Goal: Task Accomplishment & Management: Use online tool/utility

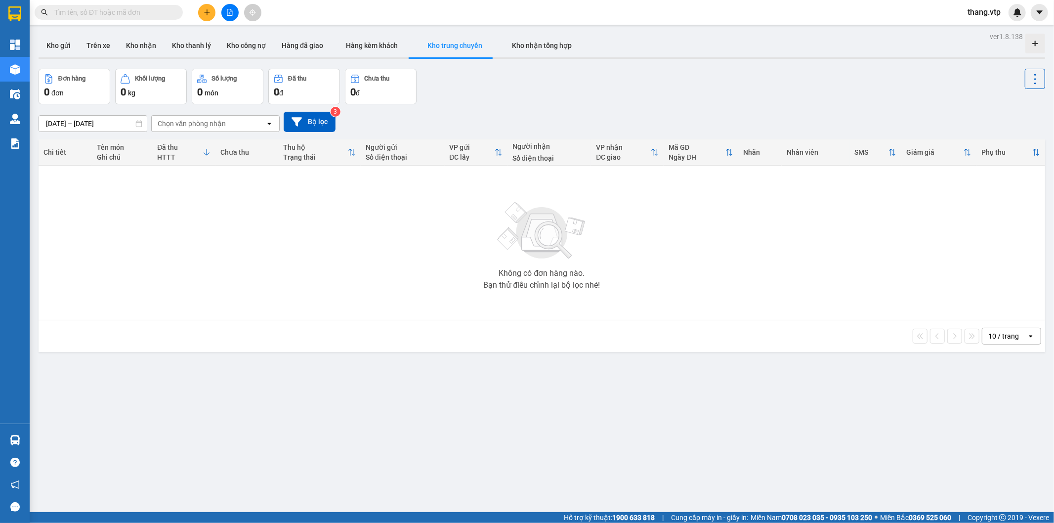
click at [89, 12] on input "text" at bounding box center [112, 12] width 117 height 11
click at [228, 9] on icon "file-add" at bounding box center [229, 12] width 5 height 7
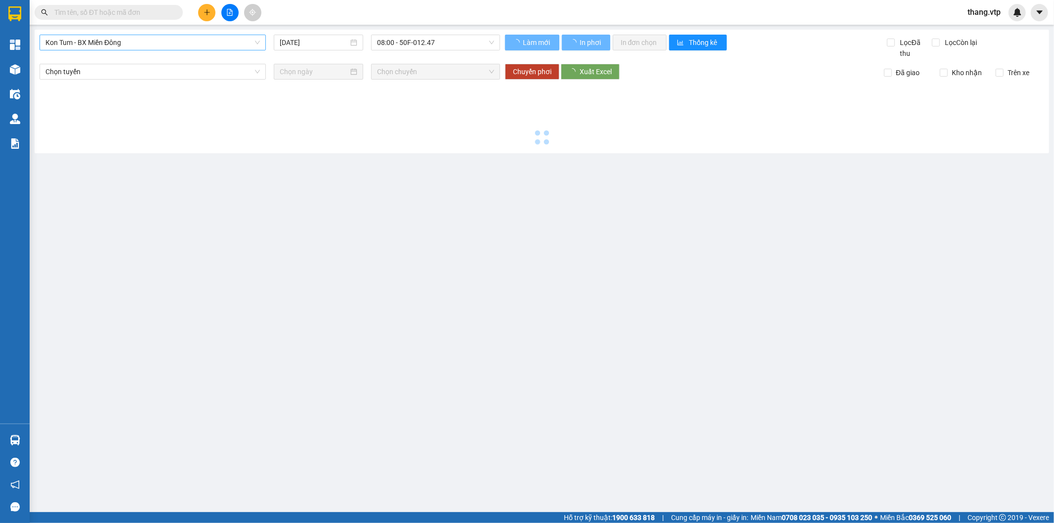
click at [134, 43] on span "Kon Tum - BX Miền Đông" at bounding box center [152, 42] width 215 height 15
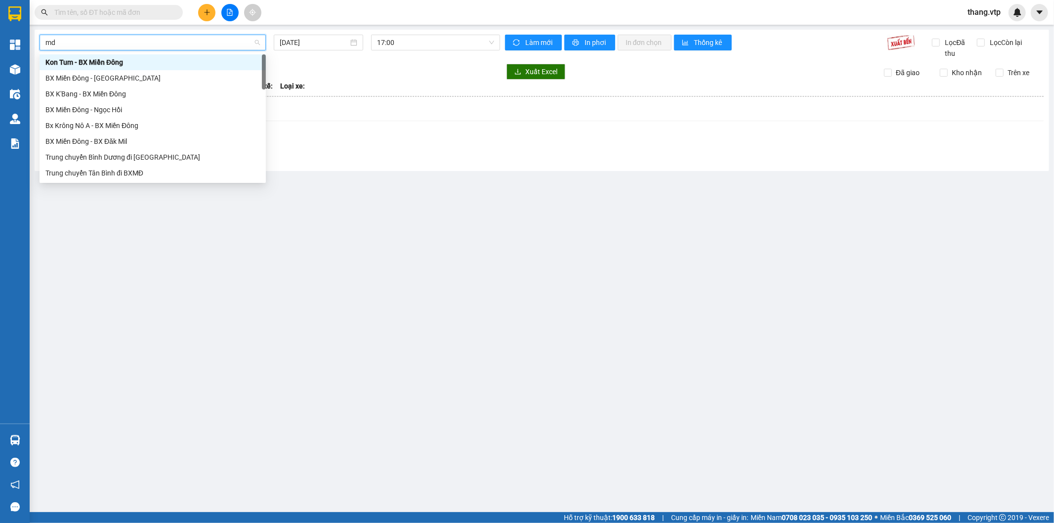
type input "m"
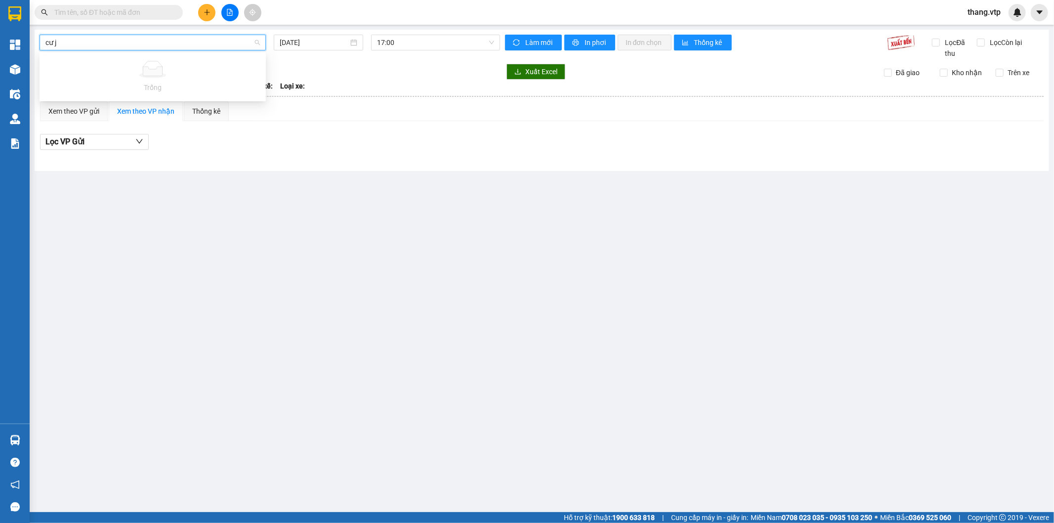
type input "cư"
click at [134, 77] on div "BX Miền Đông - BX Cư Jút" at bounding box center [152, 78] width 215 height 11
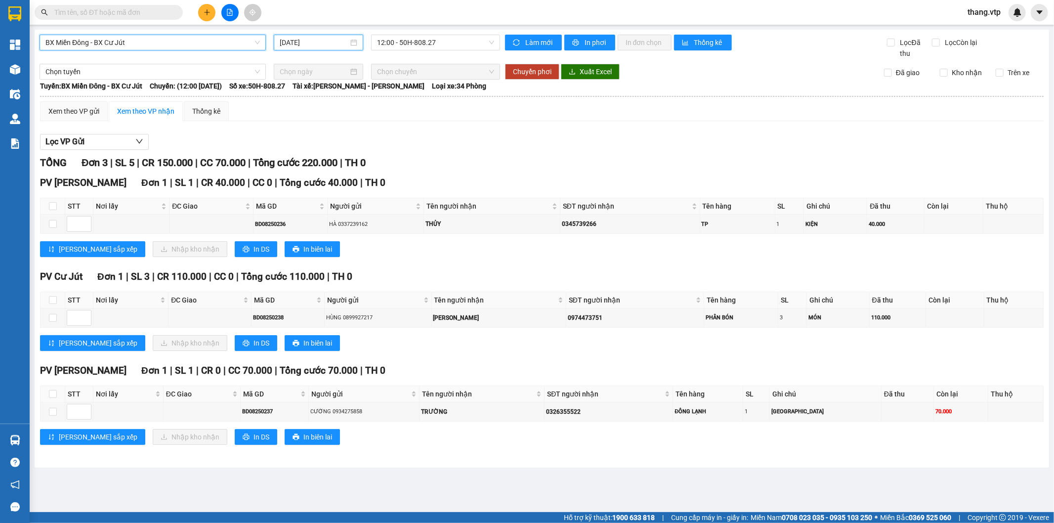
click at [317, 45] on input "[DATE]" at bounding box center [314, 42] width 69 height 11
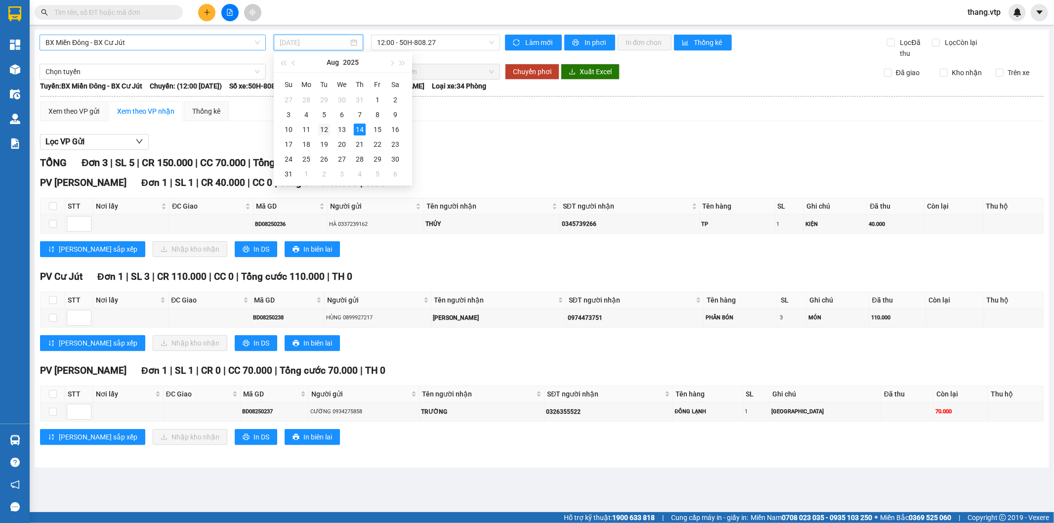
click at [324, 127] on div "12" at bounding box center [324, 130] width 12 height 12
type input "[DATE]"
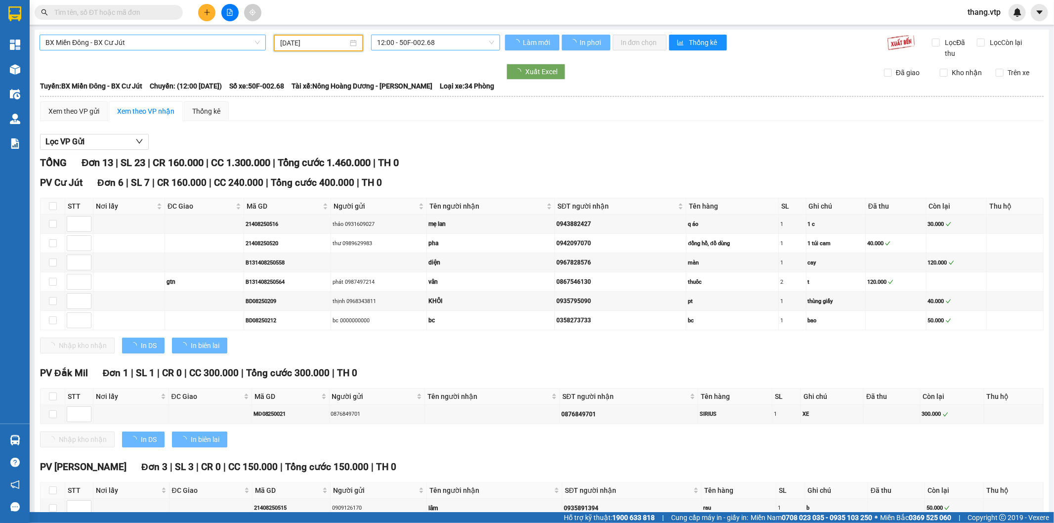
click at [435, 44] on span "12:00 - 50F-002.68" at bounding box center [435, 42] width 117 height 15
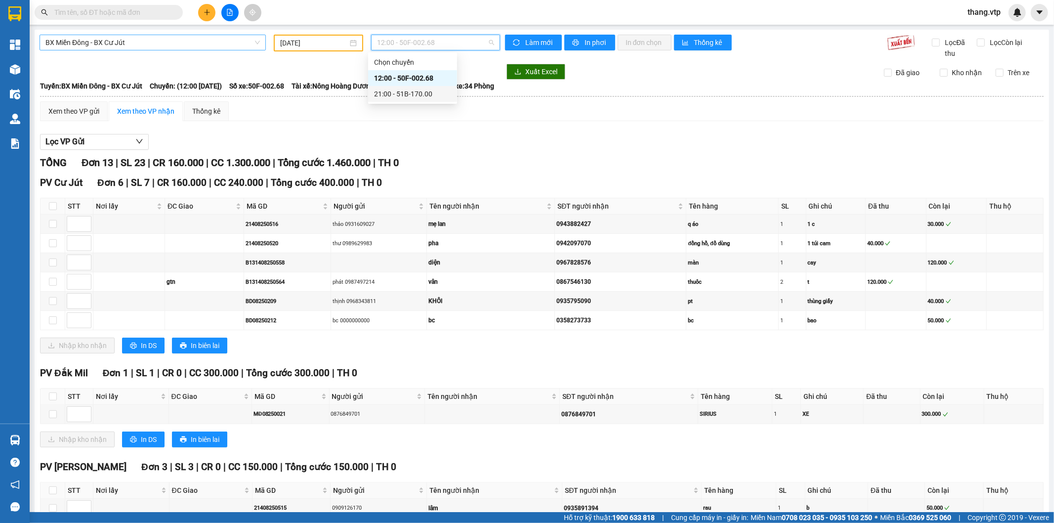
click at [413, 94] on div "21:00 - 51B-170.00" at bounding box center [412, 93] width 77 height 11
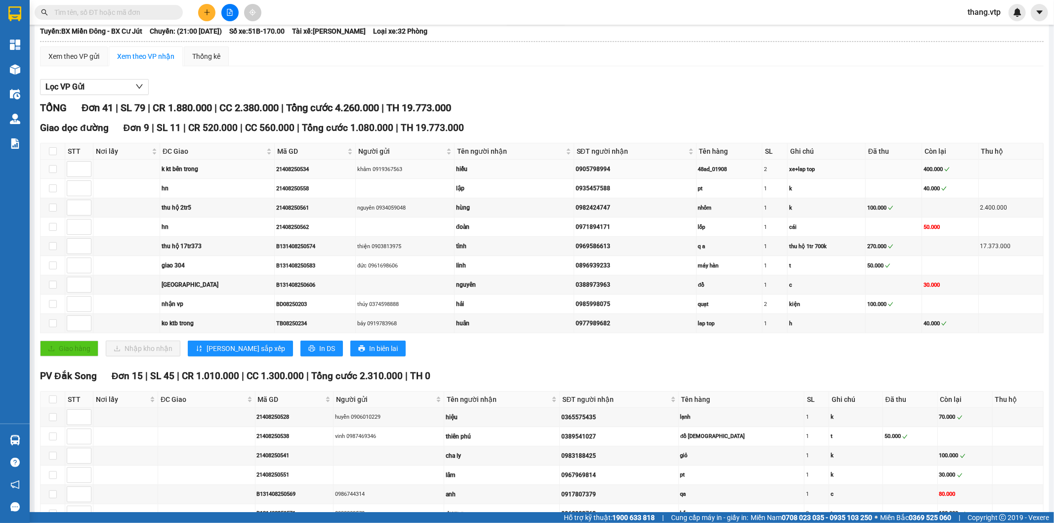
scroll to position [165, 0]
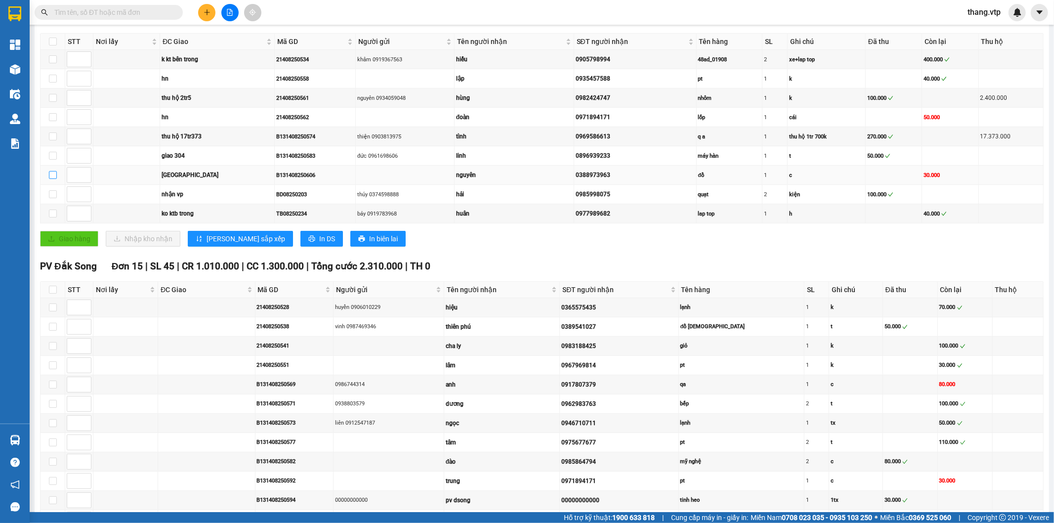
click at [50, 178] on input "checkbox" at bounding box center [53, 175] width 8 height 8
checkbox input "true"
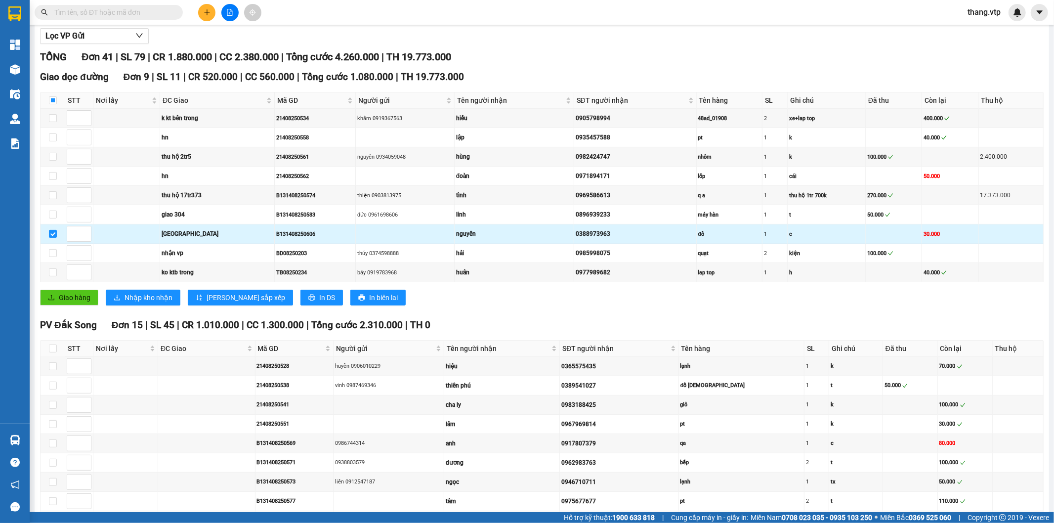
scroll to position [0, 0]
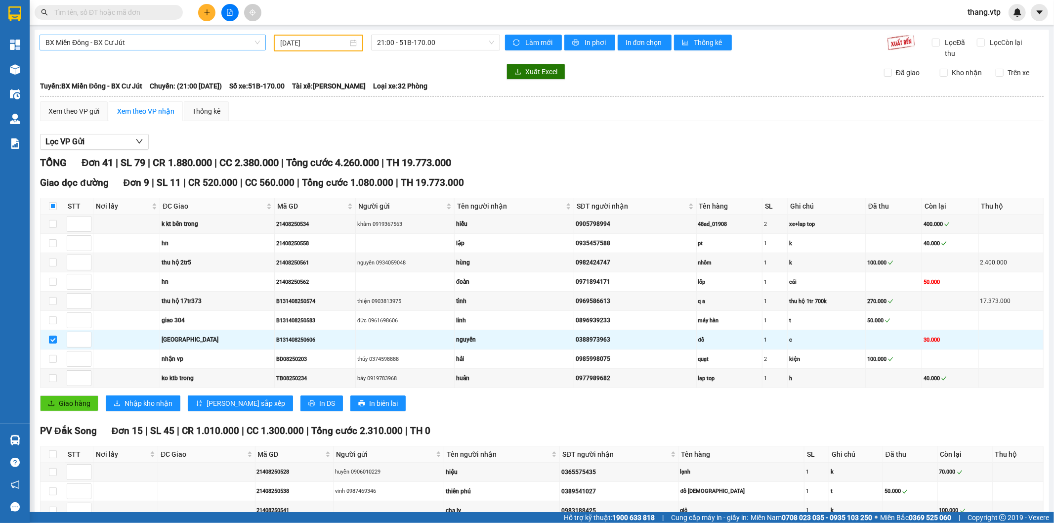
click at [628, 84] on div "Tuyến: BX Miền Đông - BX Cư Jút Chuyến: (21:00 [DATE]) Số xe: 51B-170.00 Tài xế…" at bounding box center [542, 86] width 1004 height 11
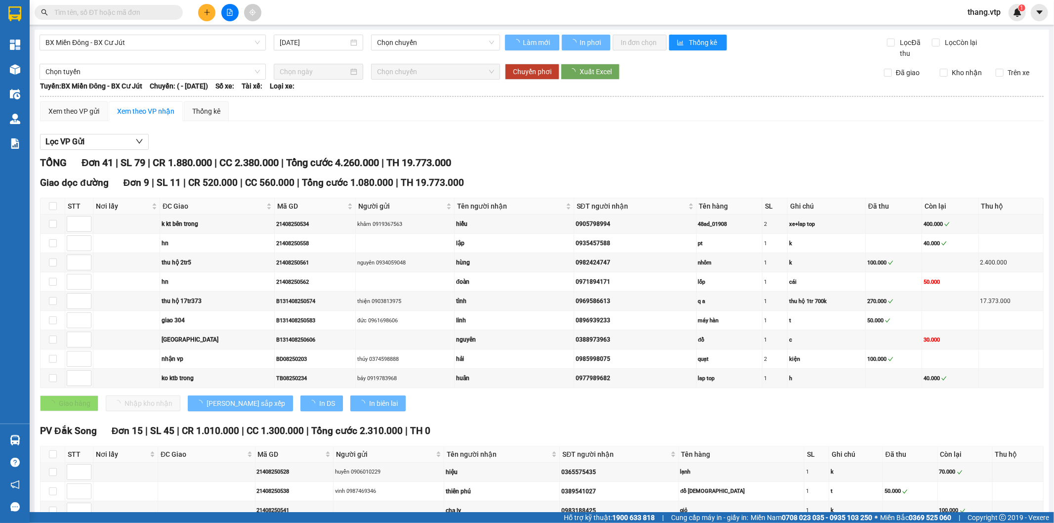
type input "[DATE]"
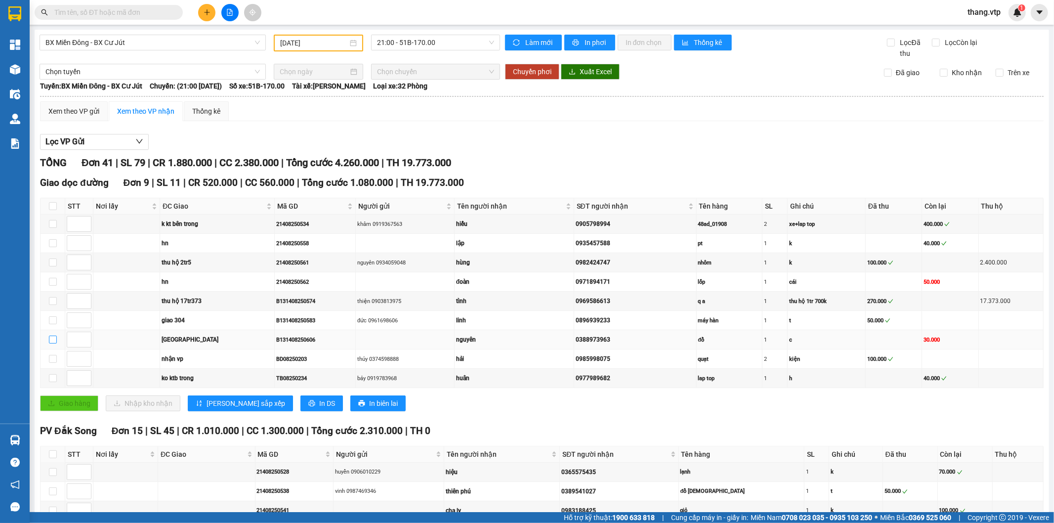
click at [52, 342] on input "checkbox" at bounding box center [53, 340] width 8 height 8
checkbox input "true"
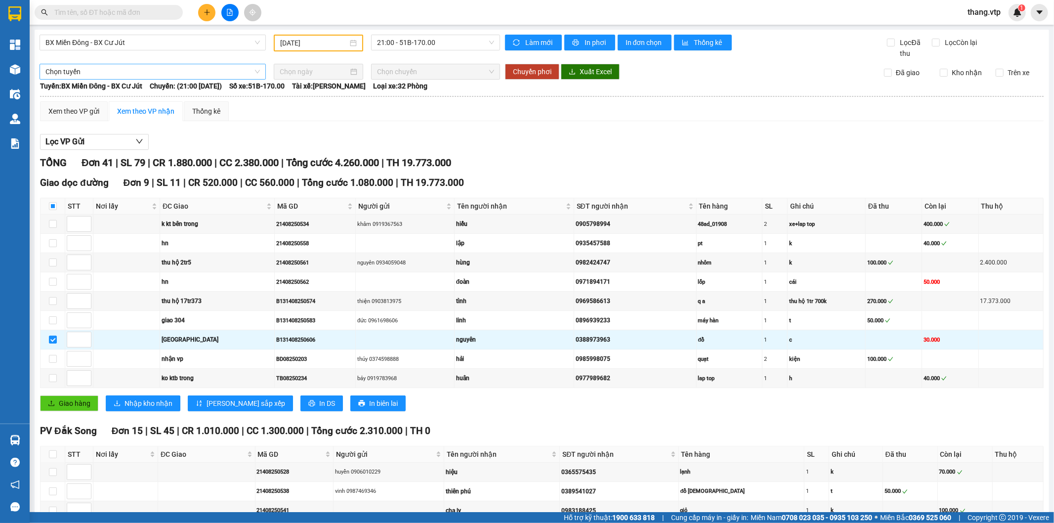
click at [78, 70] on span "Chọn tuyến" at bounding box center [152, 71] width 215 height 15
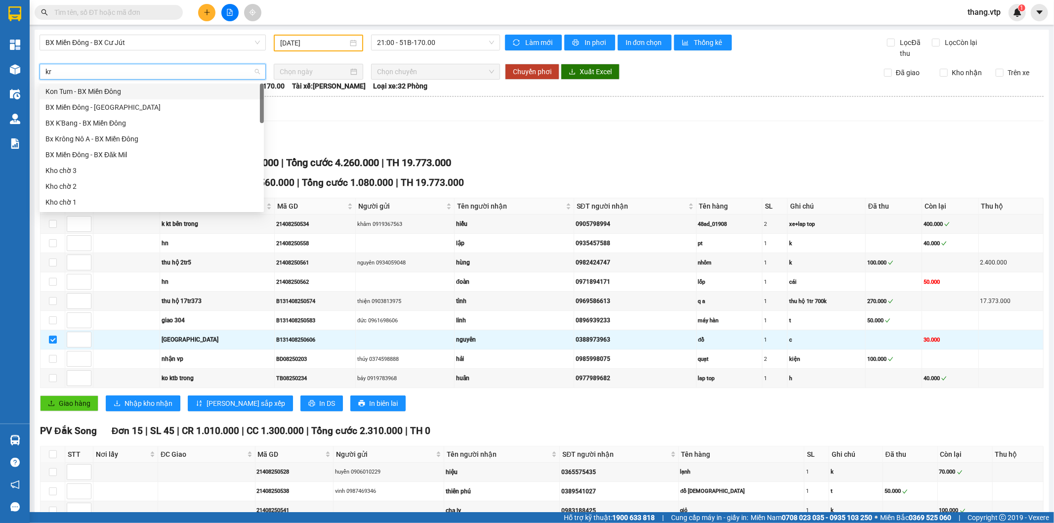
type input "kro"
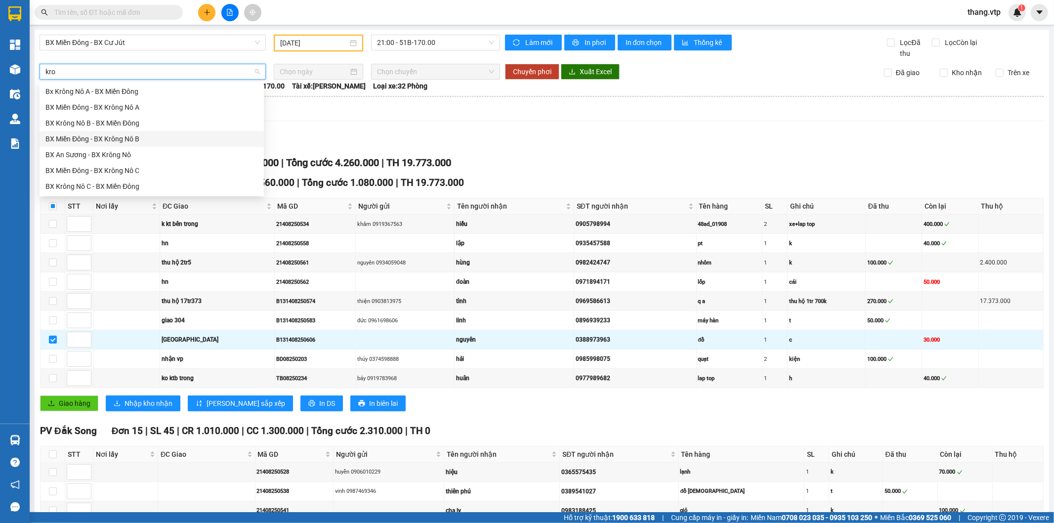
click at [110, 137] on div "BX Miền Đông - BX Krông Nô B" at bounding box center [151, 138] width 213 height 11
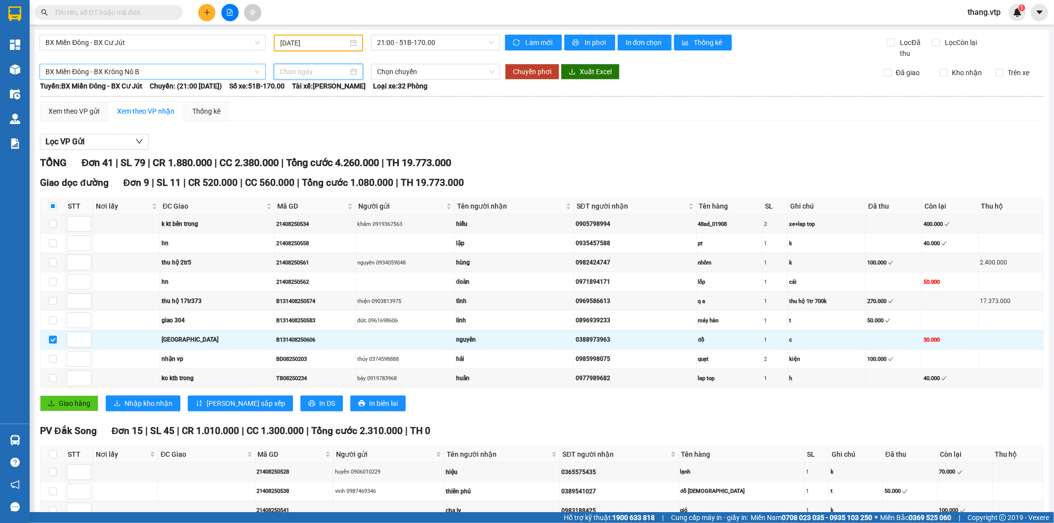
click at [299, 69] on input at bounding box center [314, 71] width 69 height 11
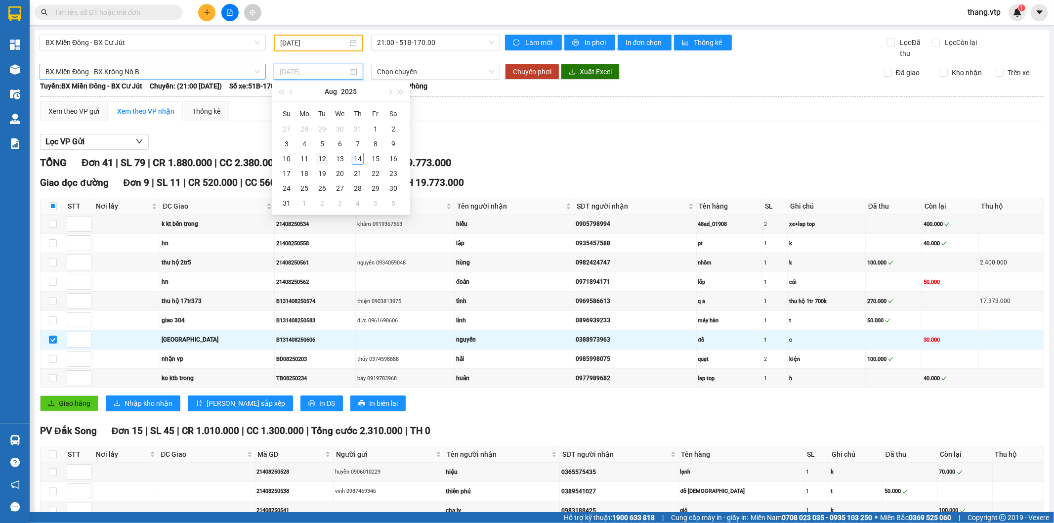
type input "[DATE]"
click at [324, 157] on div "12" at bounding box center [322, 159] width 12 height 12
type input "[DATE]"
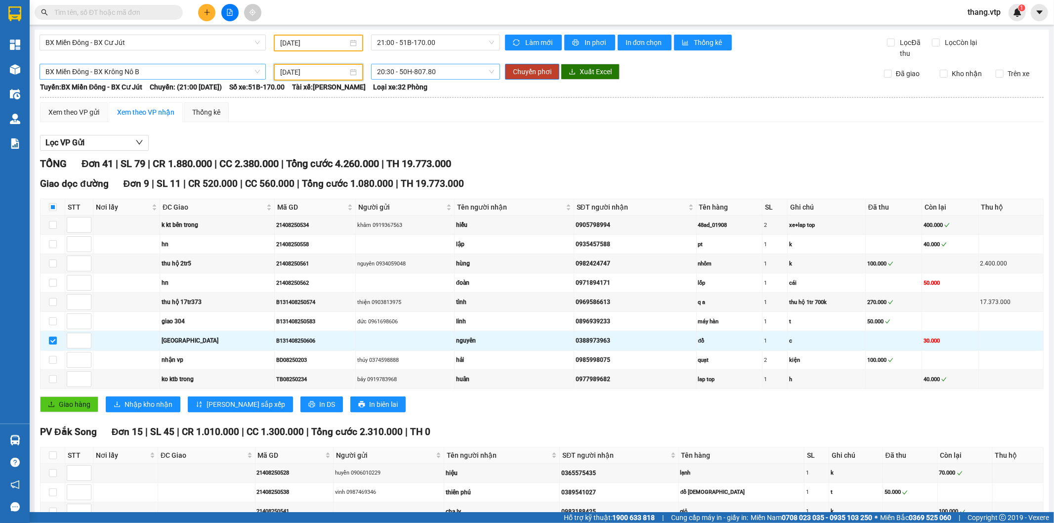
click at [387, 71] on span "20:30 - 50H-807.80" at bounding box center [435, 71] width 117 height 15
click at [417, 105] on div "20:30 - 50H-807.80" at bounding box center [412, 107] width 77 height 11
click at [774, 83] on div "Tuyến: BX Miền Đông - BX Cư Jút Chuyến: (21:00 [DATE]) Số xe: 51B-170.00 Tài xế…" at bounding box center [542, 87] width 1004 height 11
click at [538, 66] on span "Chuyển phơi" at bounding box center [532, 71] width 39 height 11
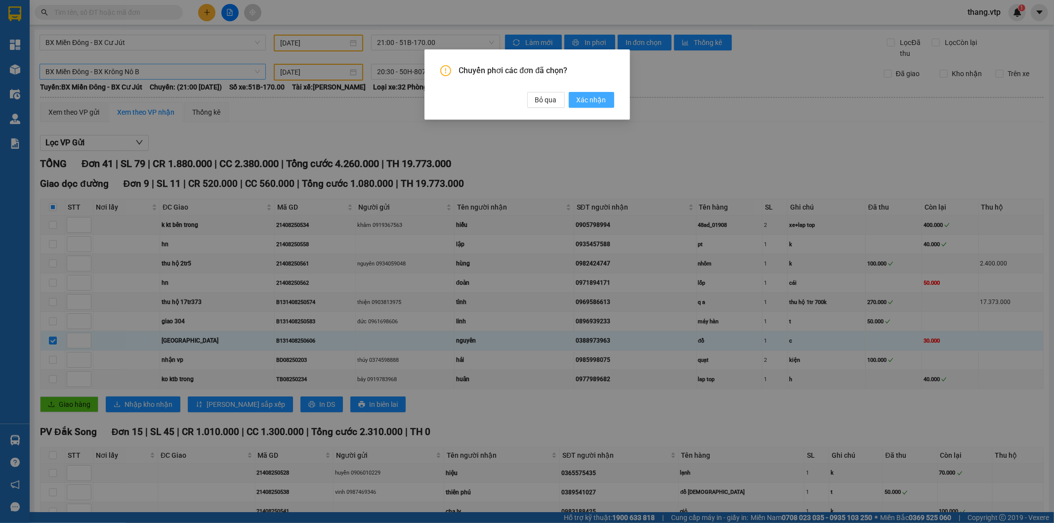
click at [589, 100] on span "Xác nhận" at bounding box center [592, 99] width 30 height 11
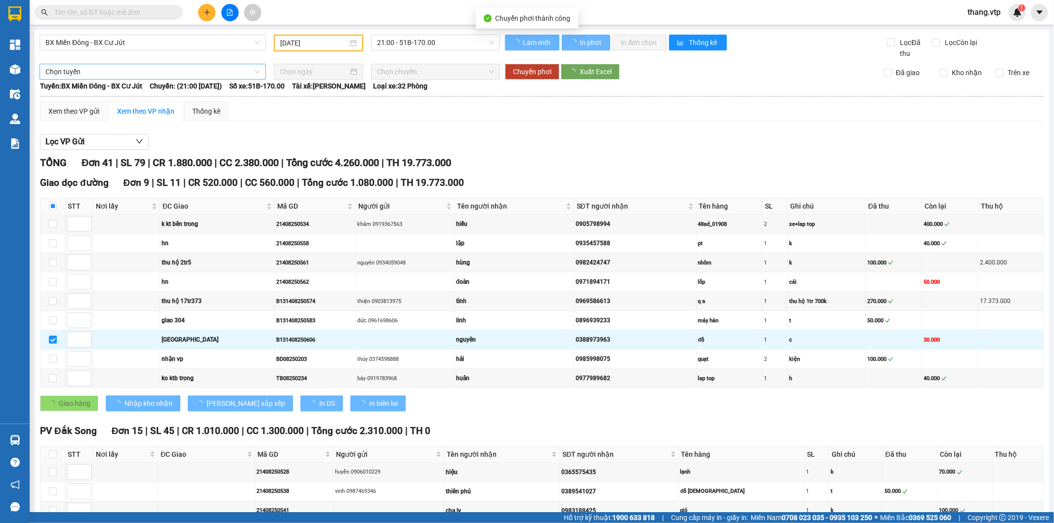
checkbox input "false"
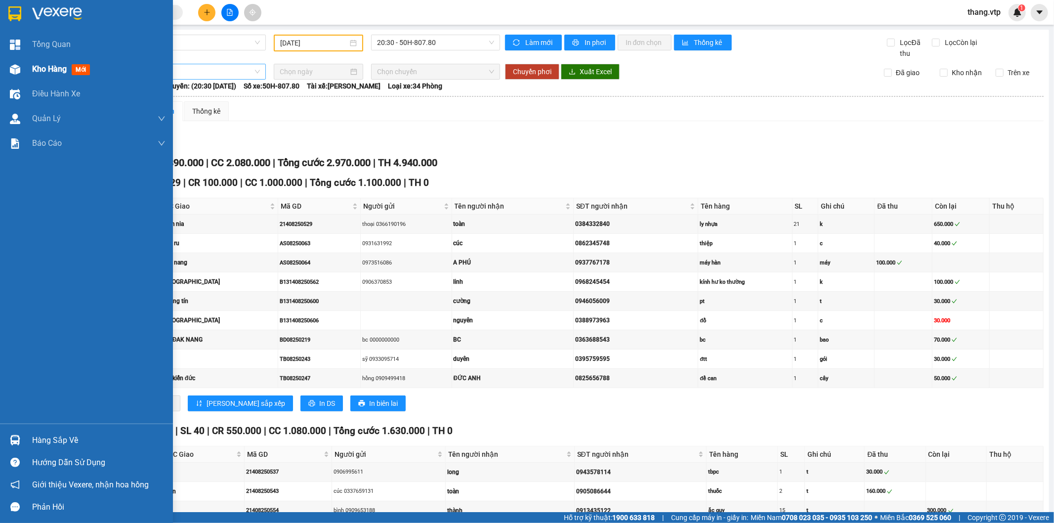
click at [48, 65] on span "Kho hàng" at bounding box center [49, 68] width 35 height 9
